Goal: Transaction & Acquisition: Purchase product/service

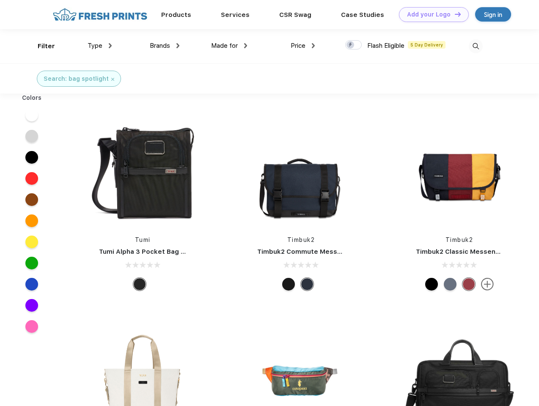
scroll to position [0, 0]
click at [431, 14] on link "Add your Logo Design Tool" at bounding box center [434, 14] width 70 height 15
click at [0, 0] on div "Design Tool" at bounding box center [0, 0] width 0 height 0
click at [454, 14] on link "Add your Logo Design Tool" at bounding box center [434, 14] width 70 height 15
click at [41, 46] on div "Filter" at bounding box center [46, 46] width 17 height 10
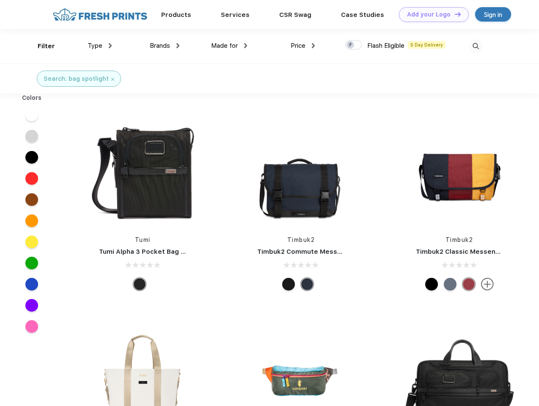
click at [100, 46] on span "Type" at bounding box center [95, 46] width 15 height 8
click at [165, 46] on span "Brands" at bounding box center [160, 46] width 20 height 8
click at [229, 46] on span "Made for" at bounding box center [224, 46] width 27 height 8
click at [303, 46] on span "Price" at bounding box center [298, 46] width 15 height 8
click at [354, 45] on div at bounding box center [353, 44] width 16 height 9
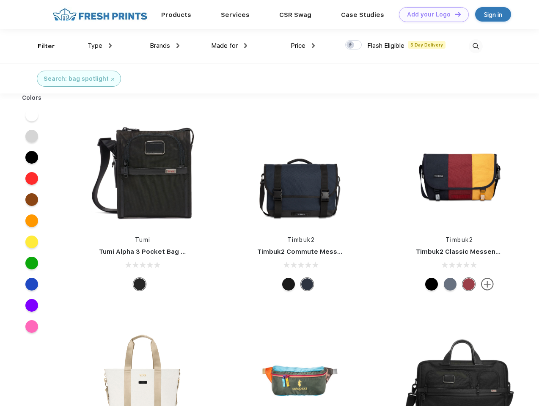
click at [351, 45] on input "checkbox" at bounding box center [347, 42] width 5 height 5
click at [475, 46] on img at bounding box center [476, 46] width 14 height 14
